Goal: Communication & Community: Share content

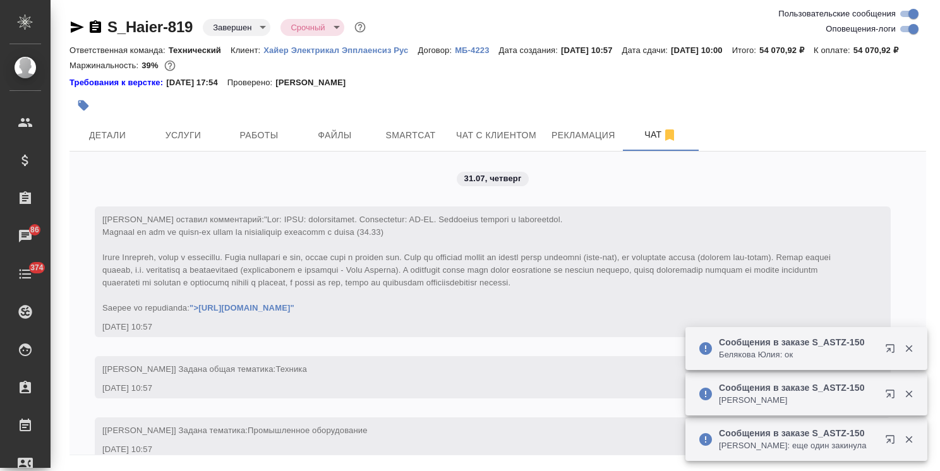
scroll to position [27642, 0]
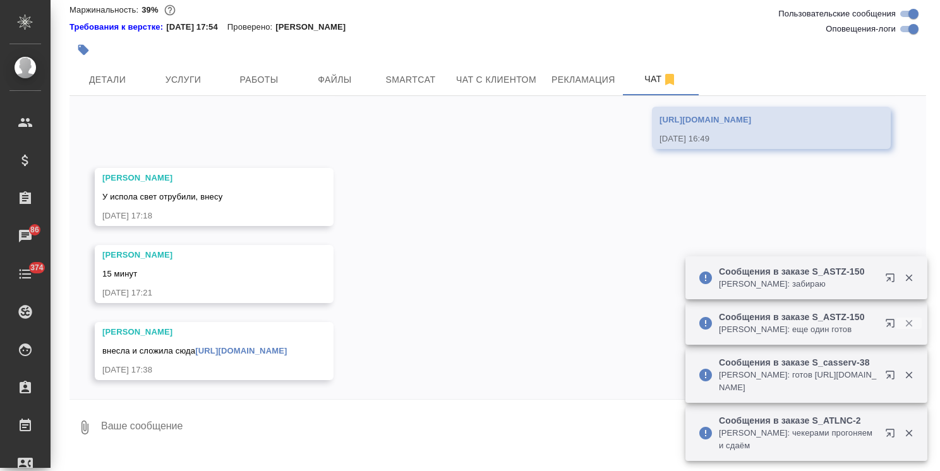
click at [907, 321] on icon "button" at bounding box center [909, 323] width 11 height 11
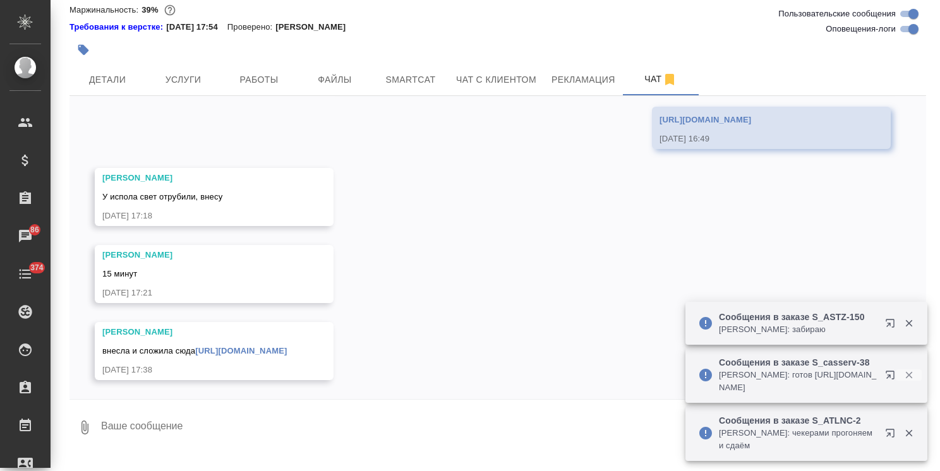
click at [910, 375] on icon "button" at bounding box center [908, 375] width 7 height 7
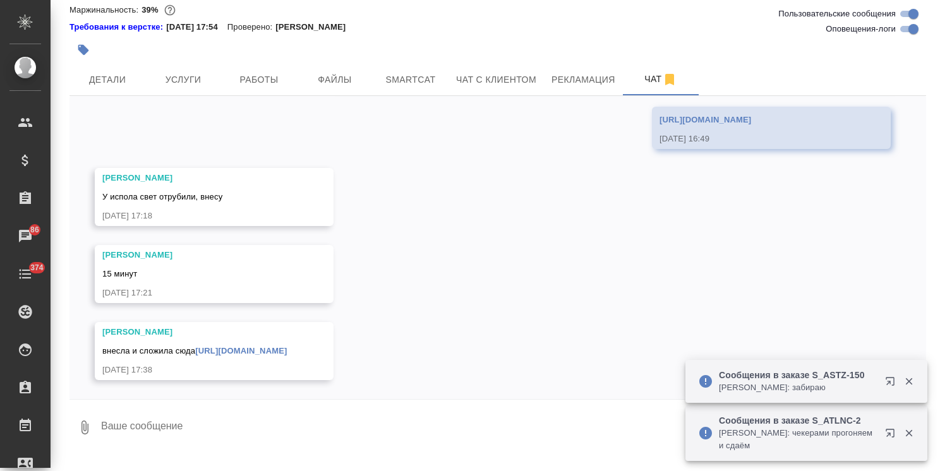
click at [912, 379] on icon "button" at bounding box center [908, 381] width 7 height 7
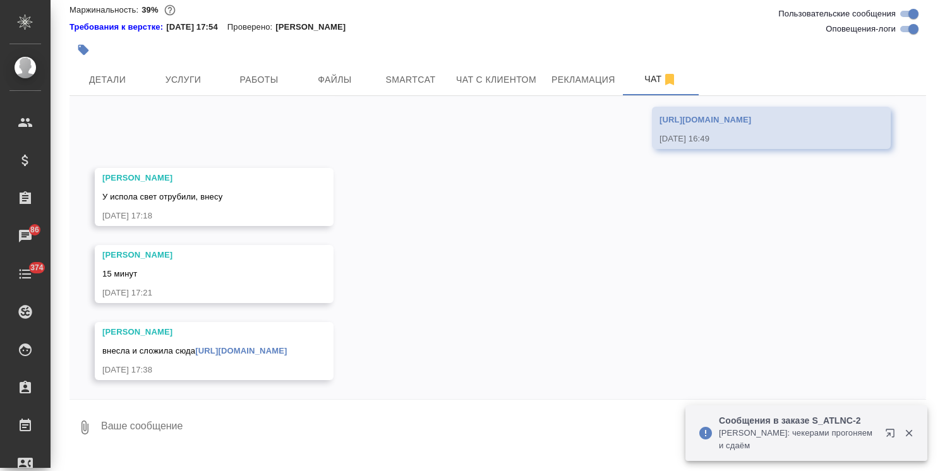
click at [913, 431] on icon "button" at bounding box center [909, 433] width 11 height 11
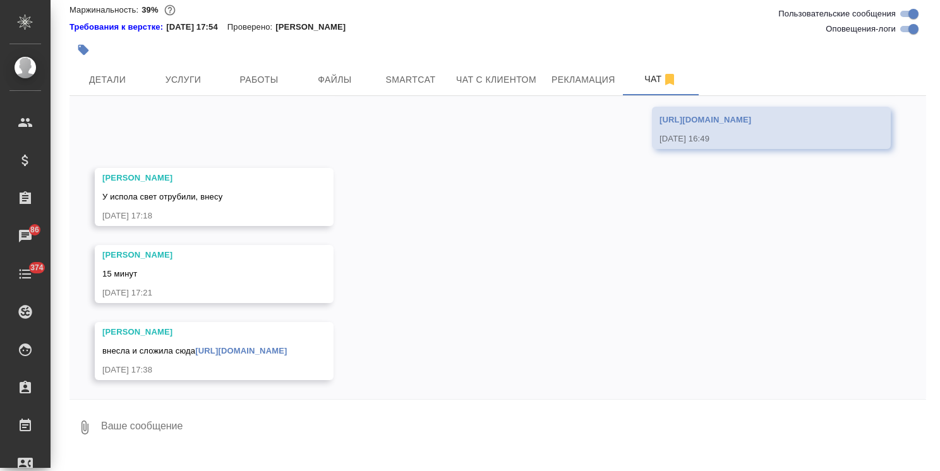
click at [231, 442] on textarea at bounding box center [513, 427] width 826 height 43
type textarea "показываю клиенту"
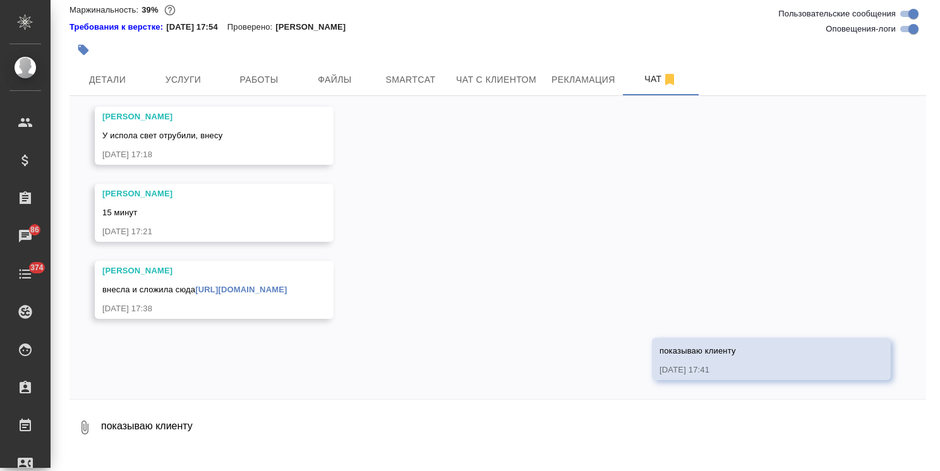
scroll to position [27703, 0]
click at [246, 294] on link "[URL][DOMAIN_NAME]" at bounding box center [241, 289] width 92 height 9
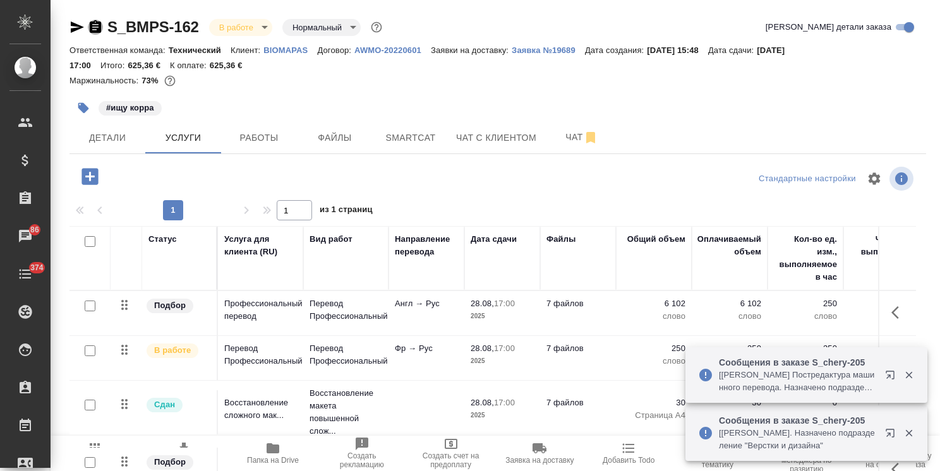
click at [99, 24] on icon "button" at bounding box center [95, 26] width 11 height 13
